Goal: Transaction & Acquisition: Purchase product/service

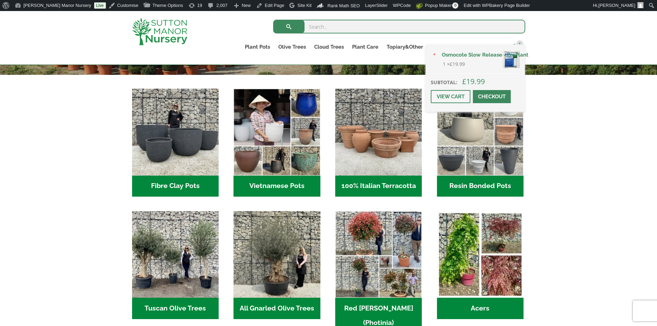
click at [519, 42] on span "1" at bounding box center [519, 43] width 7 height 7
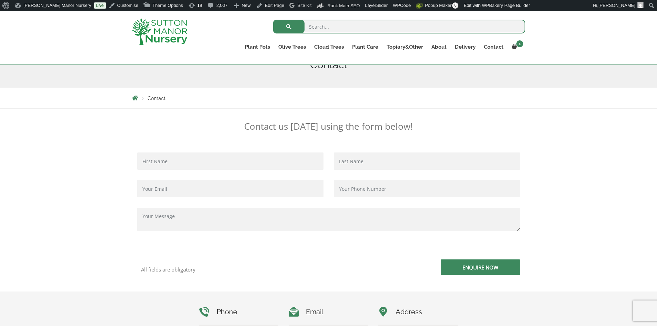
scroll to position [103, 0]
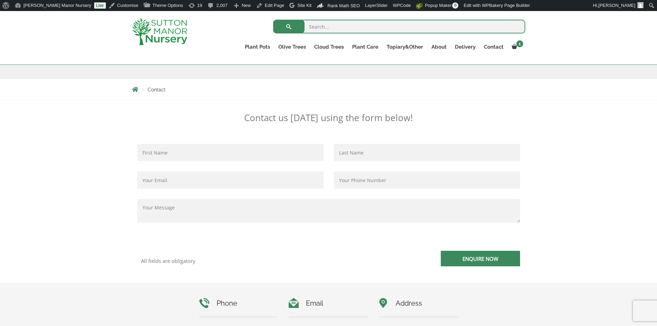
click at [518, 40] on ul "Plant Pots Resin Bonded Pots The Amalfi Pots The Milan Pots The Capri Pots The …" at bounding box center [383, 48] width 285 height 19
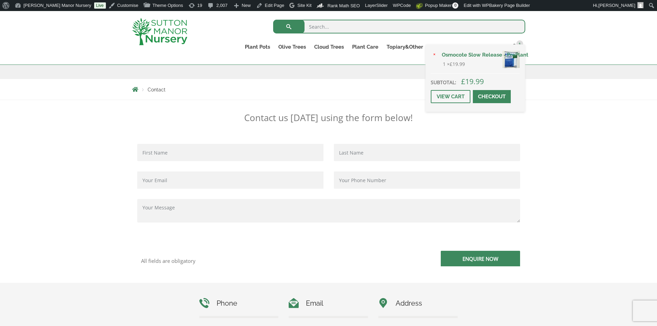
click at [492, 97] on span at bounding box center [492, 97] width 0 height 0
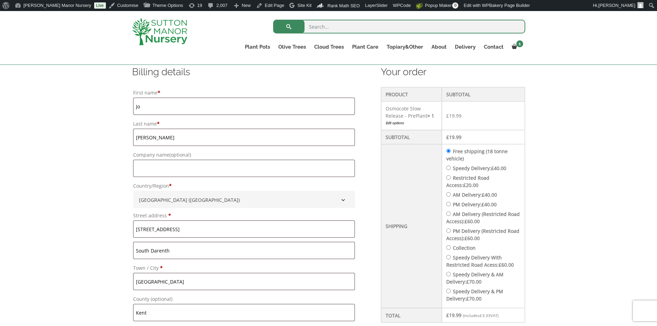
scroll to position [241, 0]
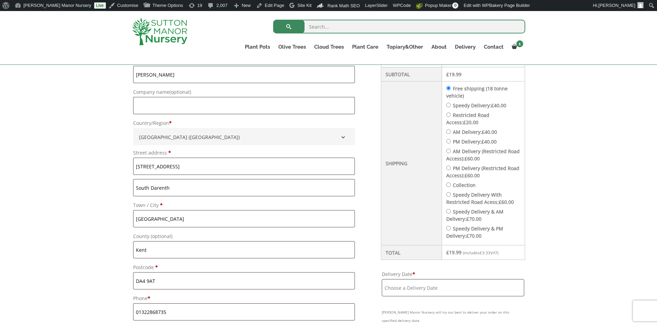
click at [434, 289] on input "Delivery Date *" at bounding box center [453, 287] width 142 height 17
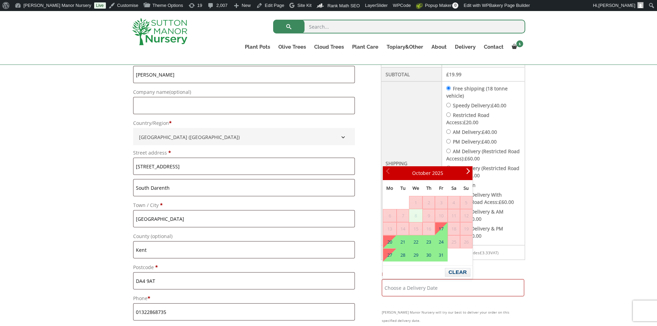
click at [450, 106] on input "Speedy Delivery: £ 40.00" at bounding box center [448, 105] width 4 height 4
radio input "true"
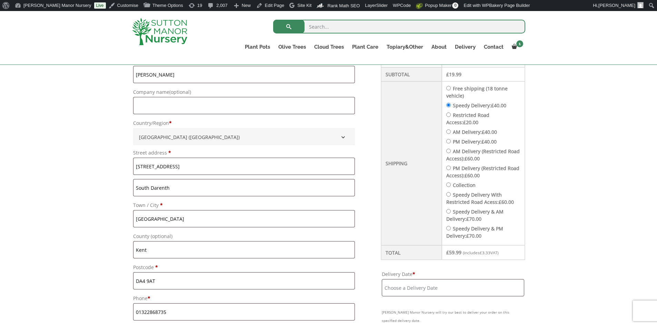
click at [416, 290] on input "Delivery Date *" at bounding box center [453, 287] width 142 height 17
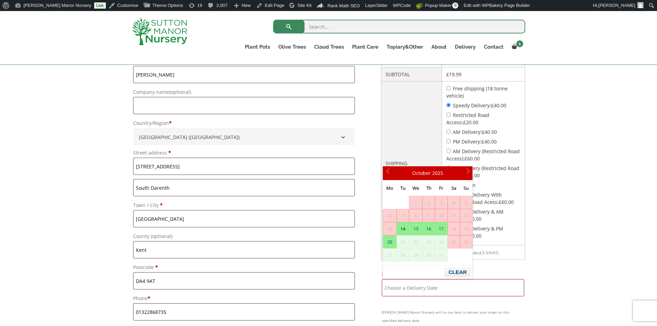
click at [176, 38] on img at bounding box center [159, 31] width 55 height 27
